Goal: Task Accomplishment & Management: Use online tool/utility

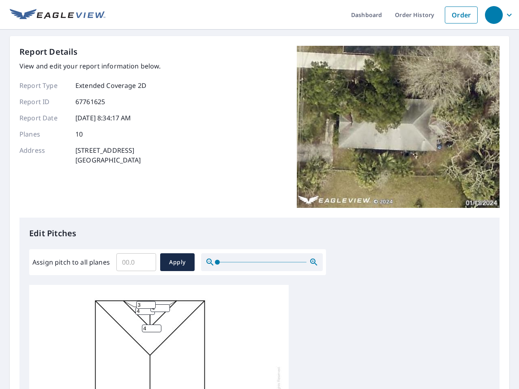
click at [260, 195] on div "Report Details View and edit your report information below. Report Type Extende…" at bounding box center [259, 132] width 480 height 172
click at [494, 15] on div "button" at bounding box center [494, 15] width 18 height 18
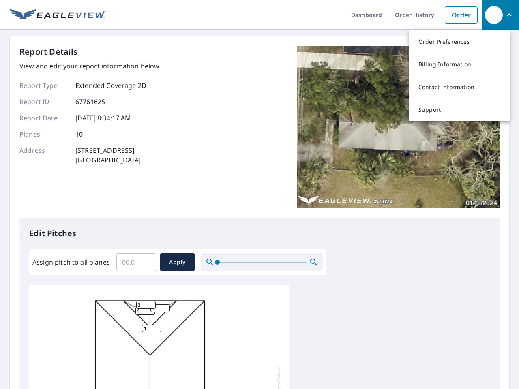
click at [136, 262] on input "Assign pitch to all planes" at bounding box center [136, 262] width 40 height 23
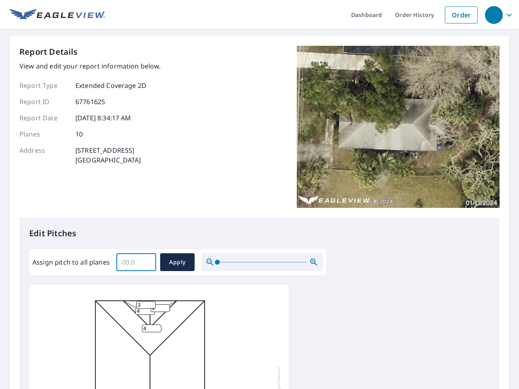
click at [177, 262] on span "Apply" at bounding box center [177, 263] width 21 height 10
click at [314, 262] on icon "button" at bounding box center [314, 263] width 10 height 10
